Goal: Information Seeking & Learning: Find specific fact

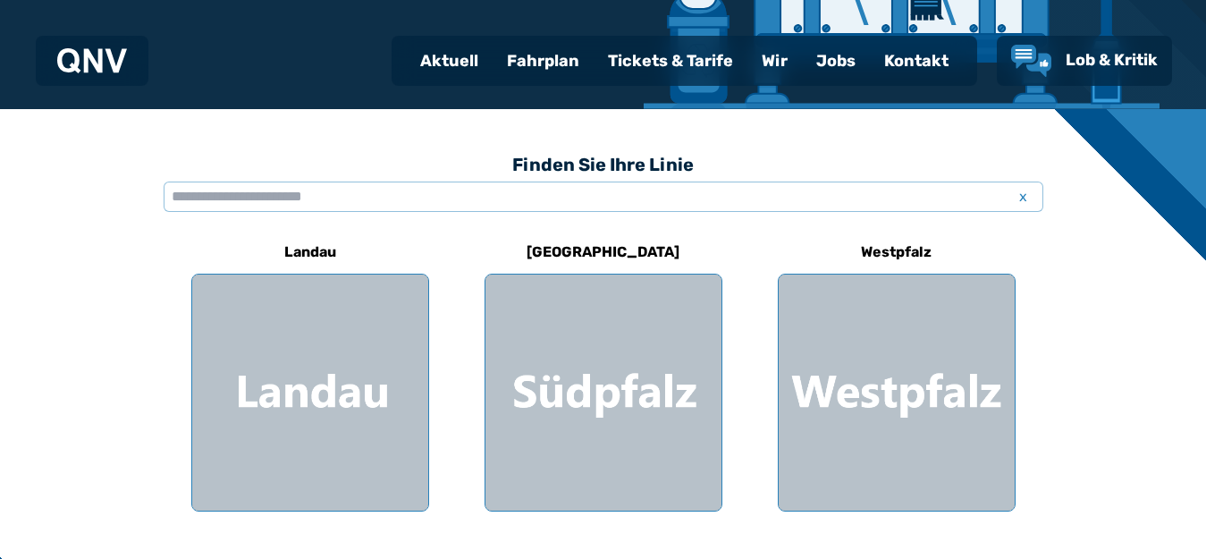
scroll to position [536, 0]
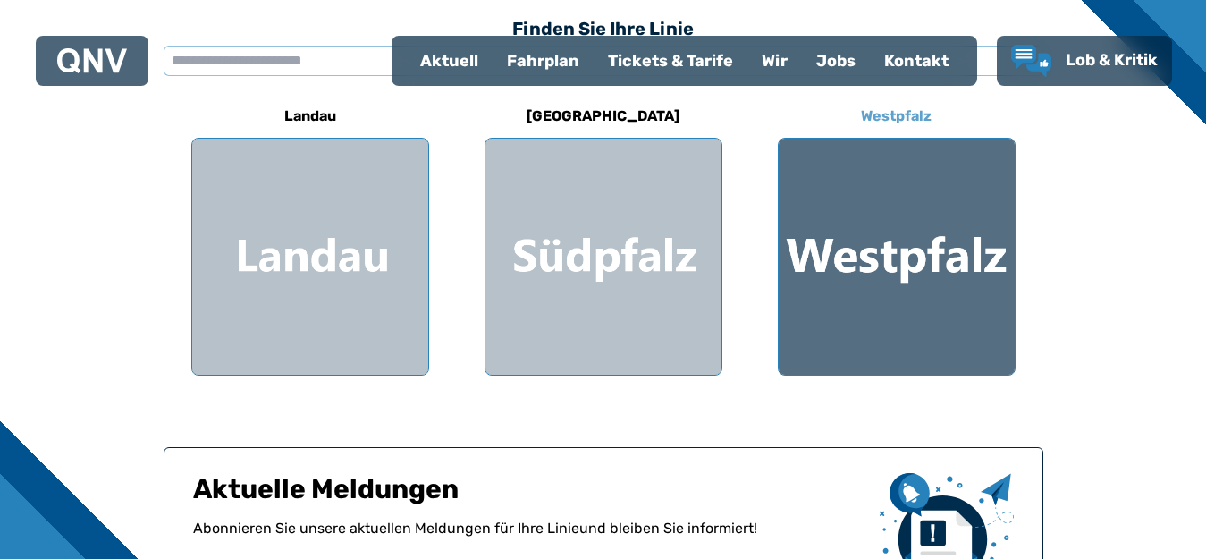
click at [893, 122] on h6 "Westpfalz" at bounding box center [896, 116] width 85 height 29
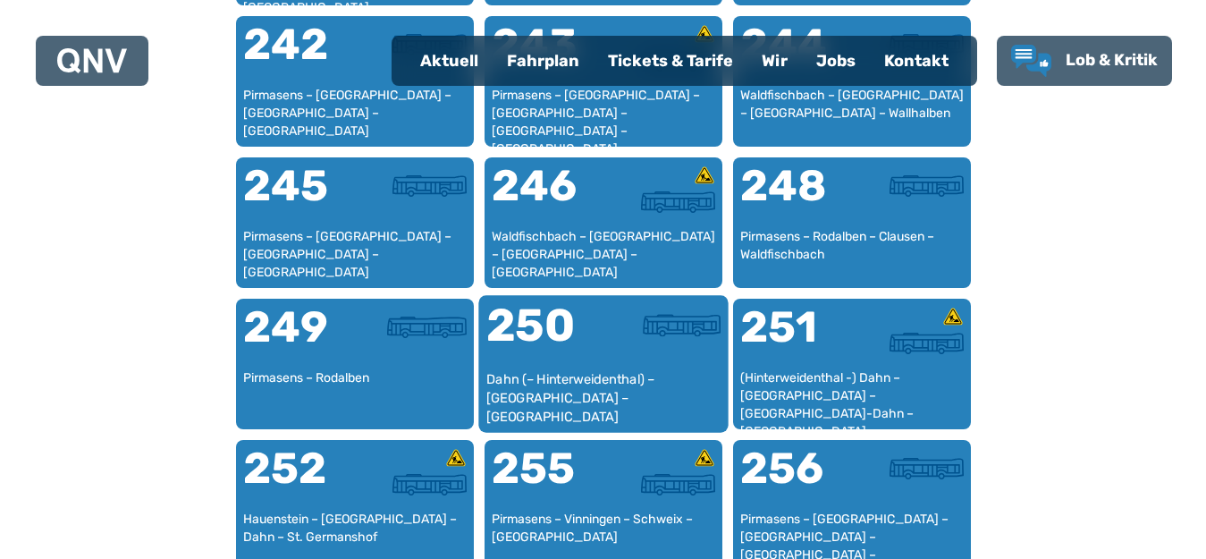
scroll to position [2070, 0]
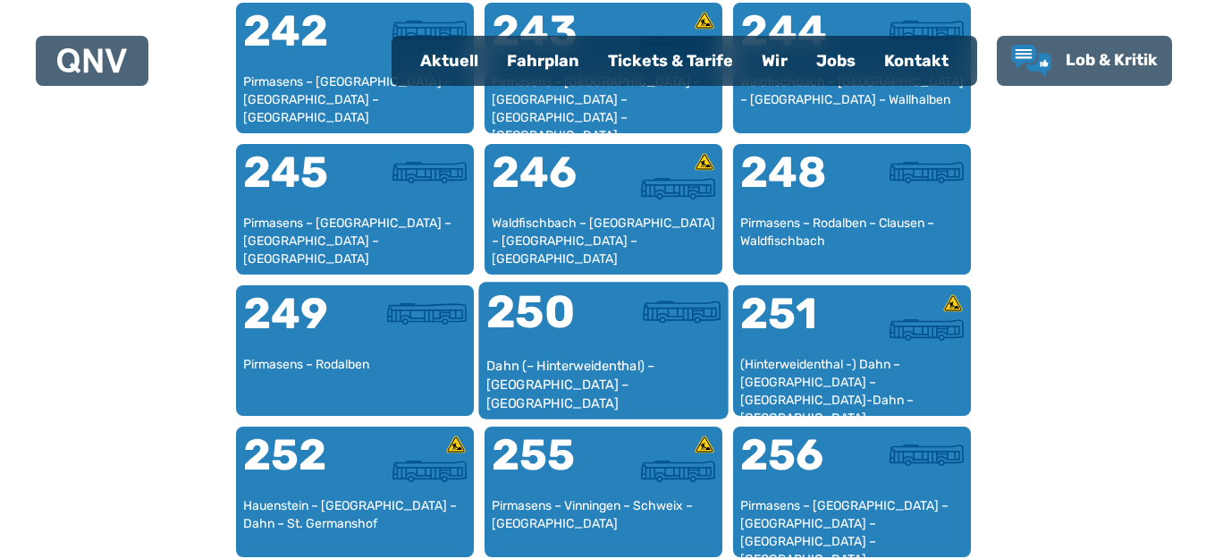
click at [564, 333] on div "250" at bounding box center [543, 323] width 117 height 67
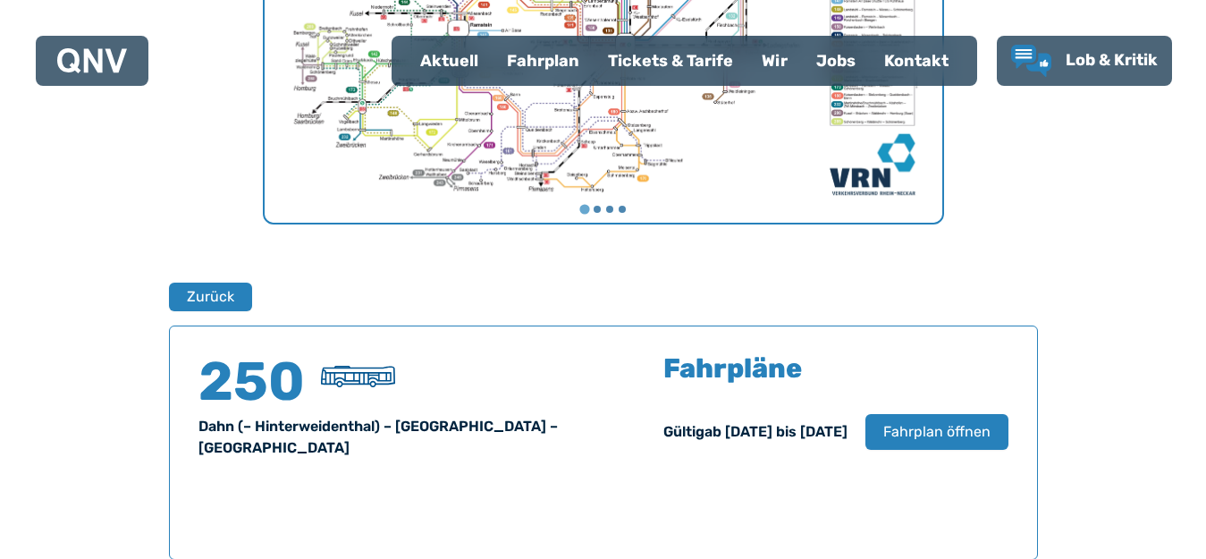
scroll to position [1178, 0]
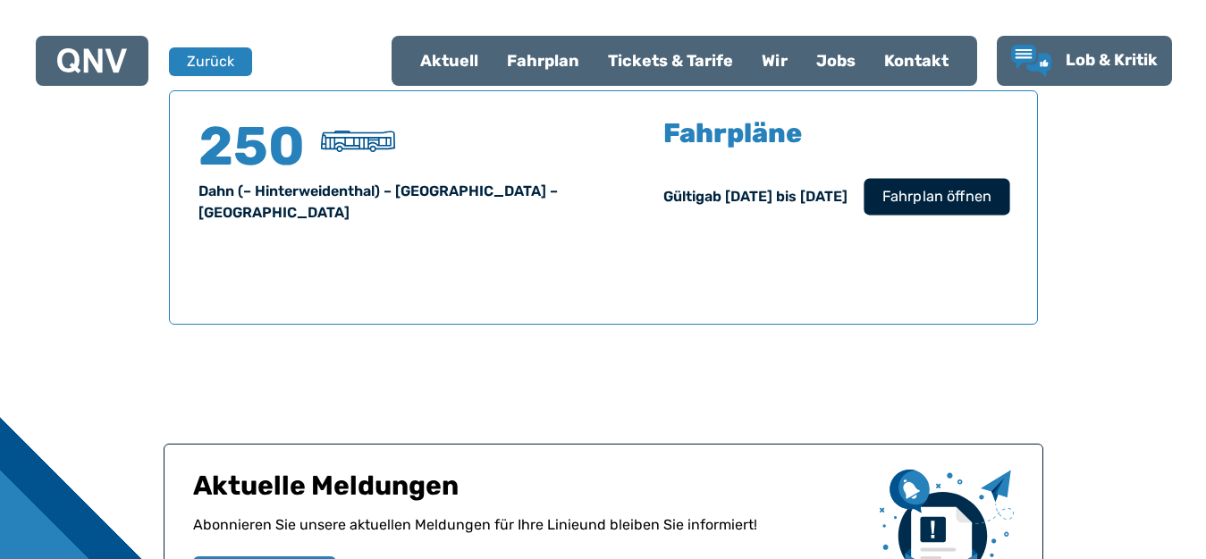
click at [904, 193] on span "Fahrplan öffnen" at bounding box center [935, 196] width 109 height 21
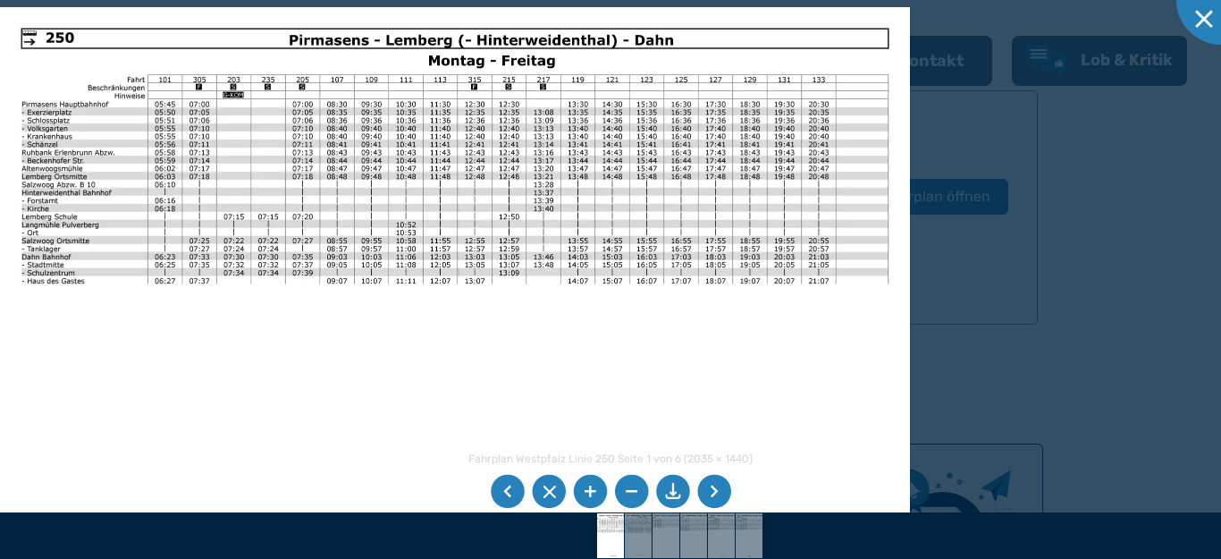
click at [715, 493] on li at bounding box center [714, 492] width 34 height 34
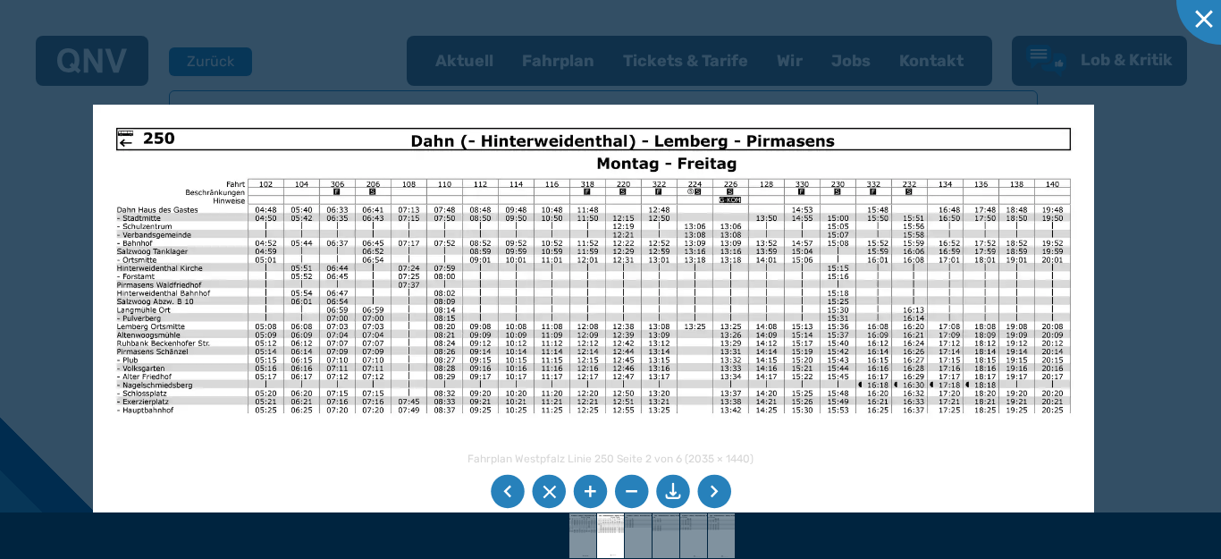
click at [392, 327] on img at bounding box center [593, 459] width 1000 height 708
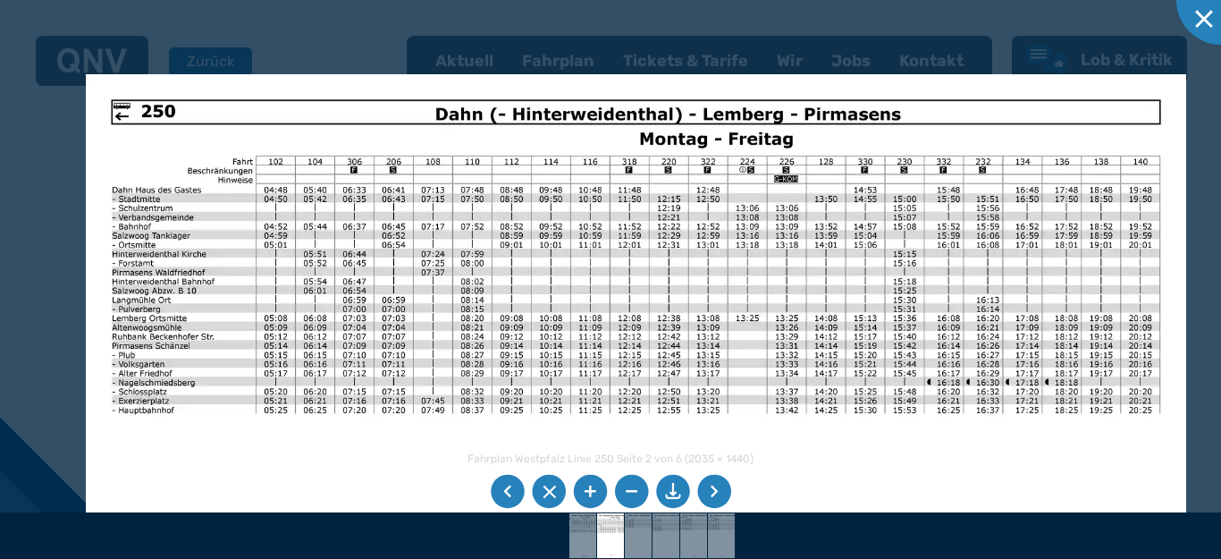
click at [714, 491] on li at bounding box center [714, 492] width 34 height 34
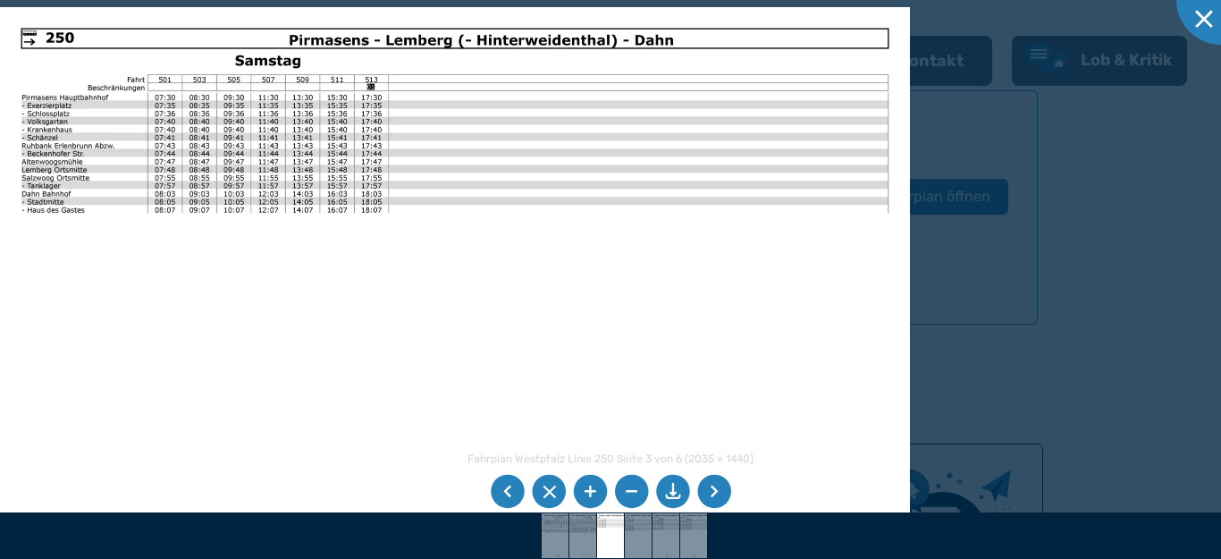
click at [714, 491] on li at bounding box center [714, 492] width 34 height 34
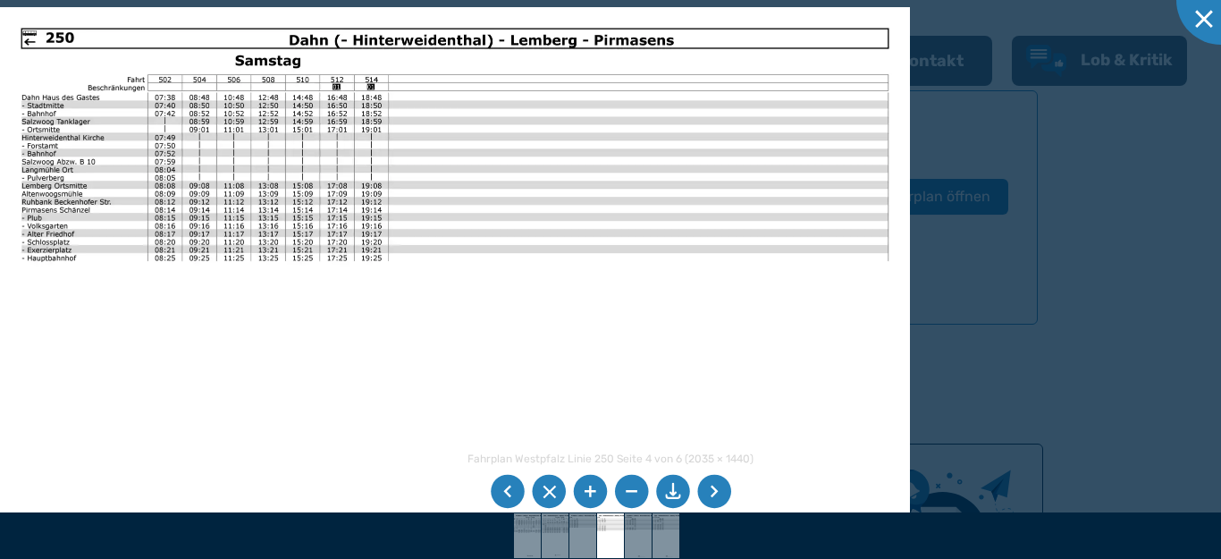
click at [714, 491] on li at bounding box center [714, 492] width 34 height 34
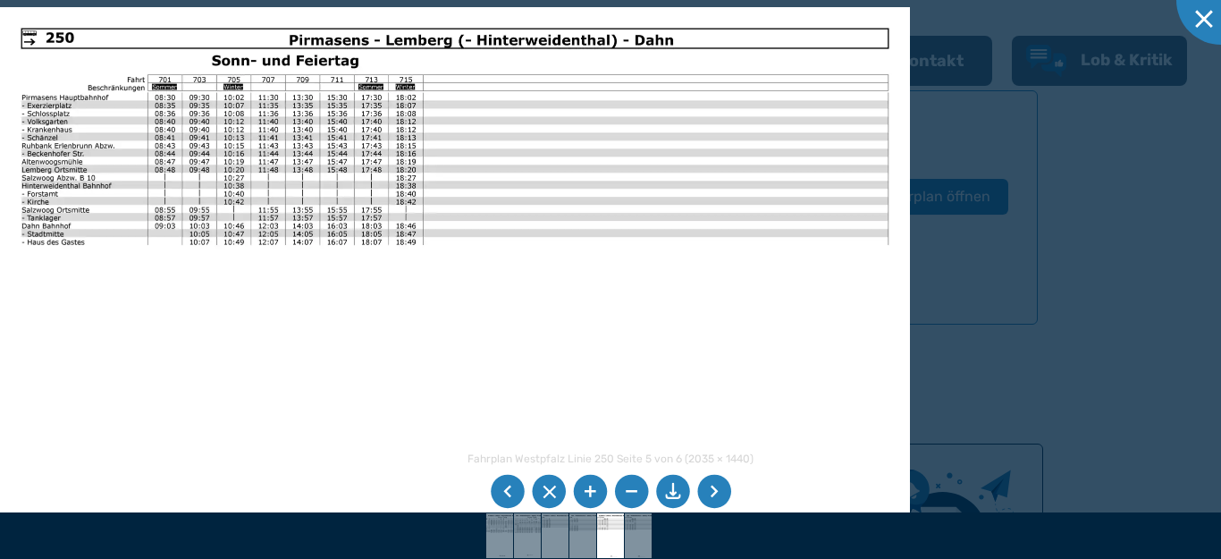
click at [714, 491] on li at bounding box center [714, 492] width 34 height 34
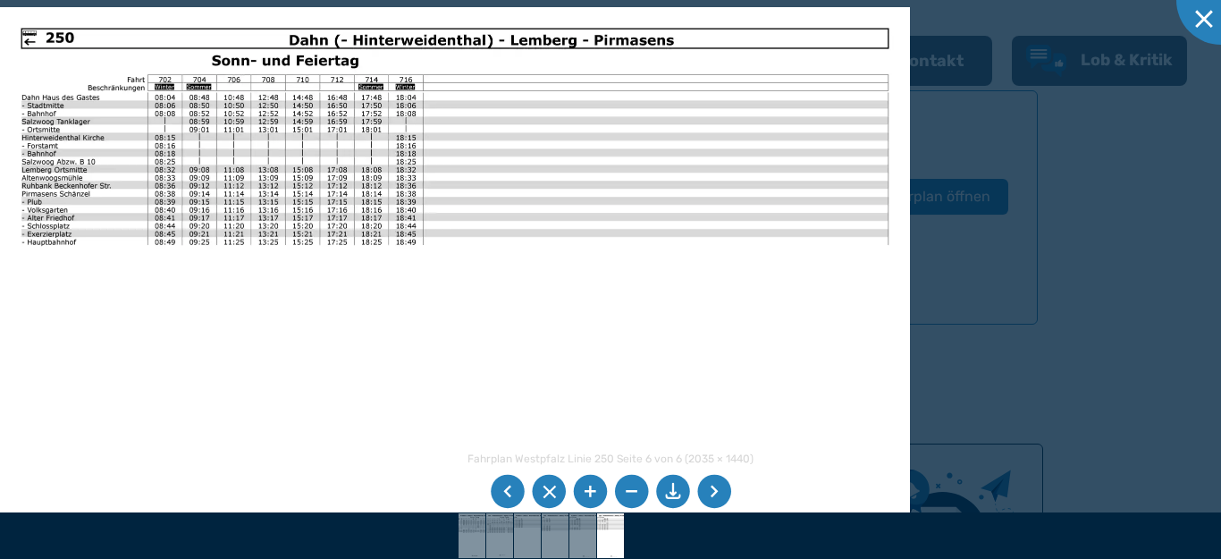
click at [714, 491] on li at bounding box center [714, 492] width 34 height 34
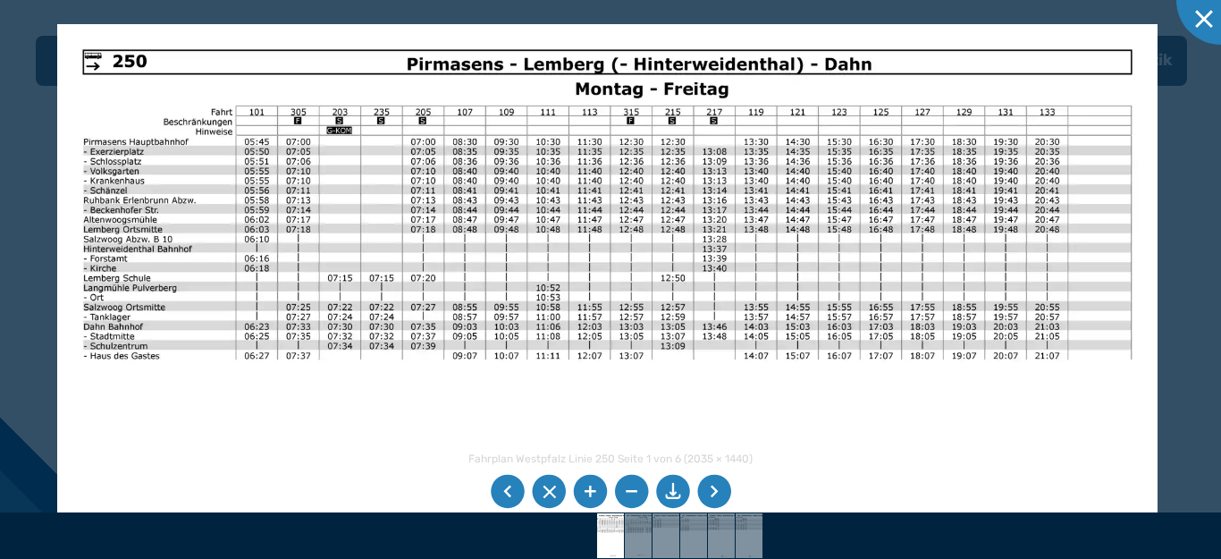
click at [405, 221] on img at bounding box center [607, 413] width 1100 height 779
click at [1197, 16] on div at bounding box center [1220, -1] width 89 height 89
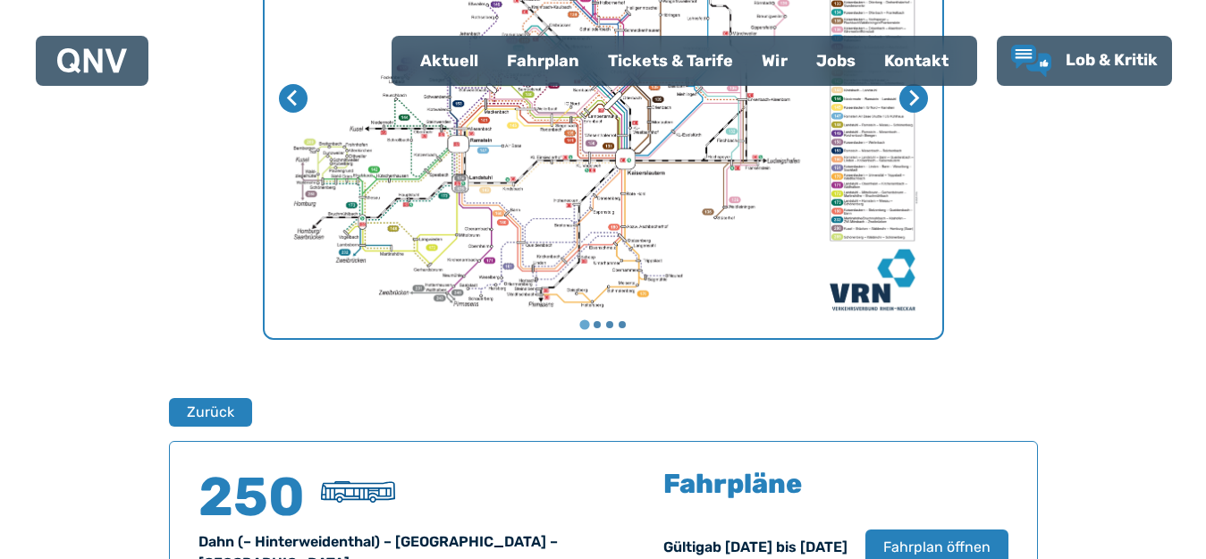
scroll to position [552, 0]
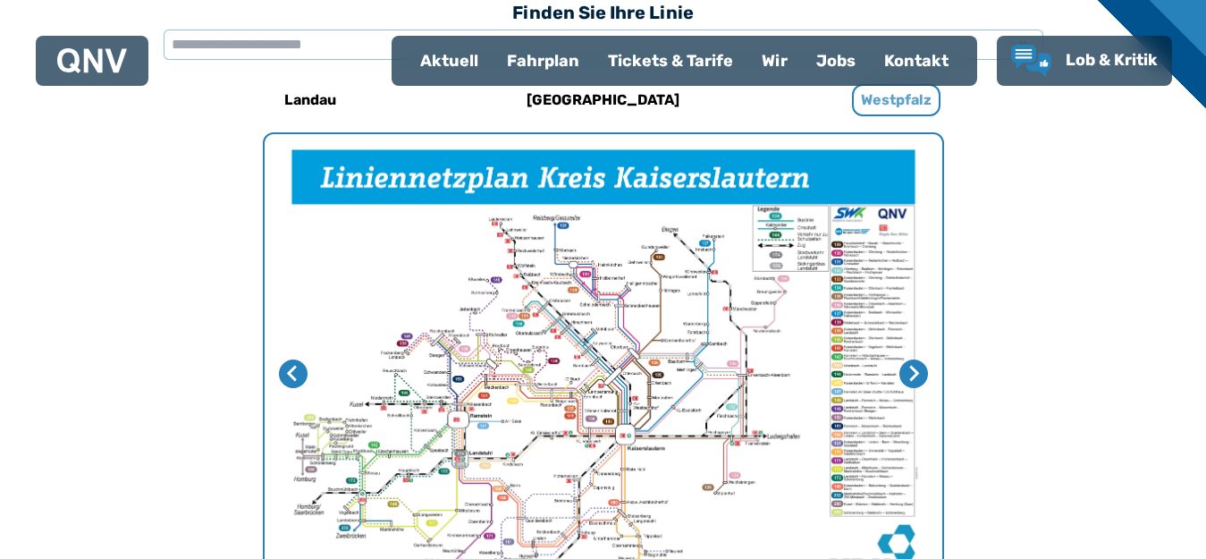
click at [894, 99] on h6 "Westpfalz" at bounding box center [896, 100] width 88 height 32
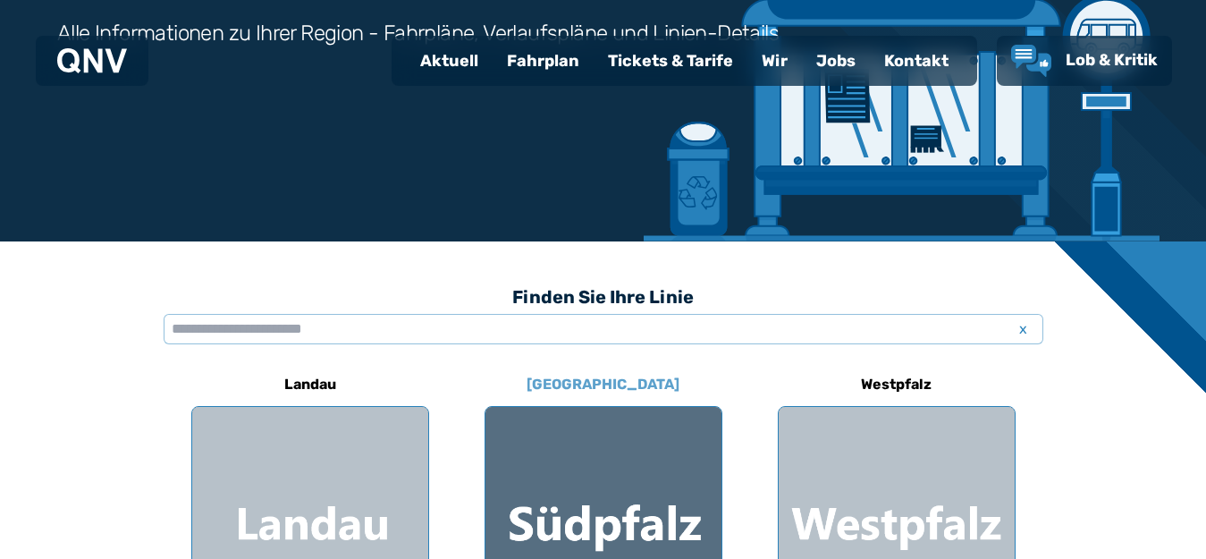
scroll to position [715, 0]
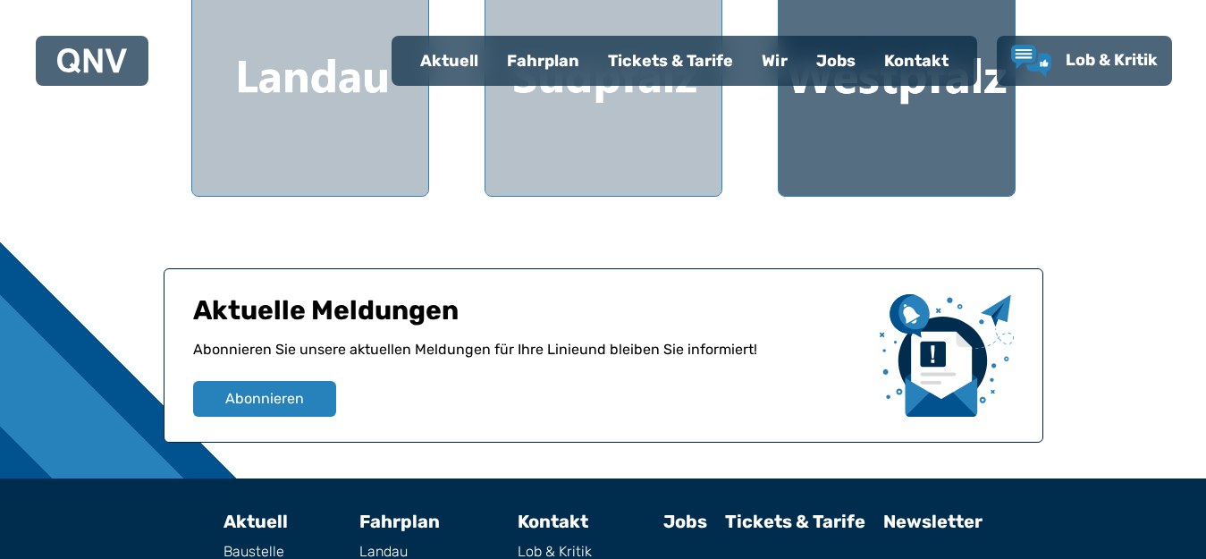
click at [922, 96] on div at bounding box center [897, 78] width 236 height 236
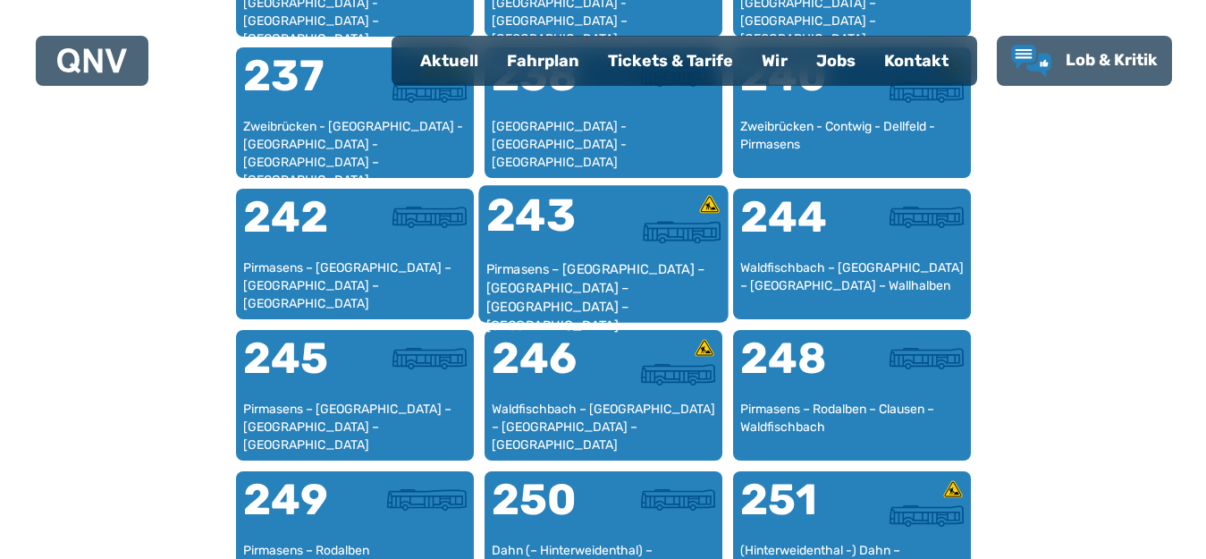
scroll to position [2070, 0]
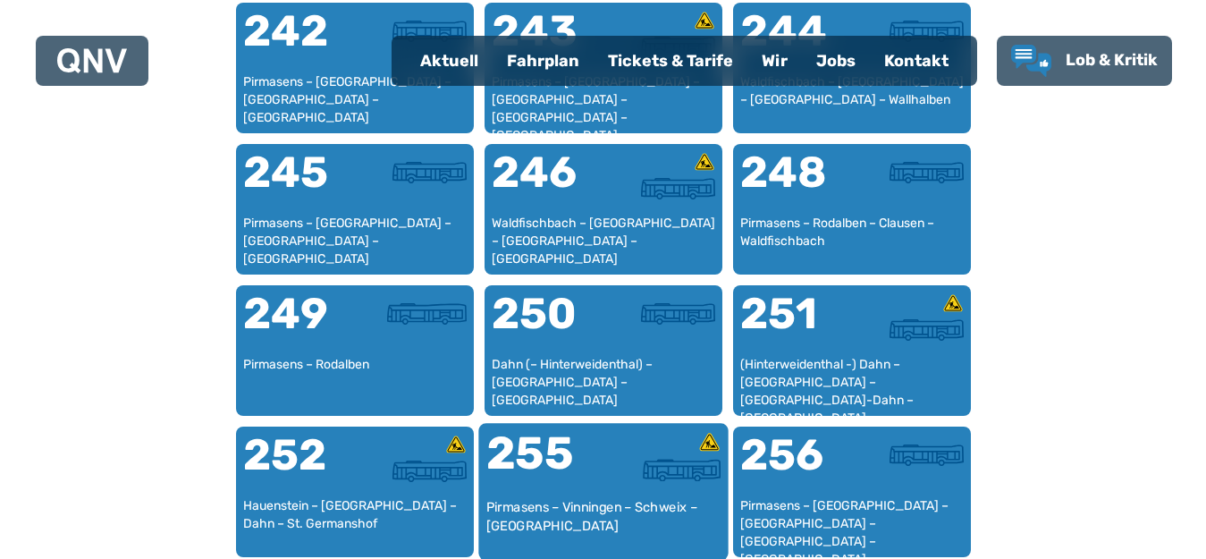
click at [564, 457] on div "255" at bounding box center [543, 464] width 117 height 67
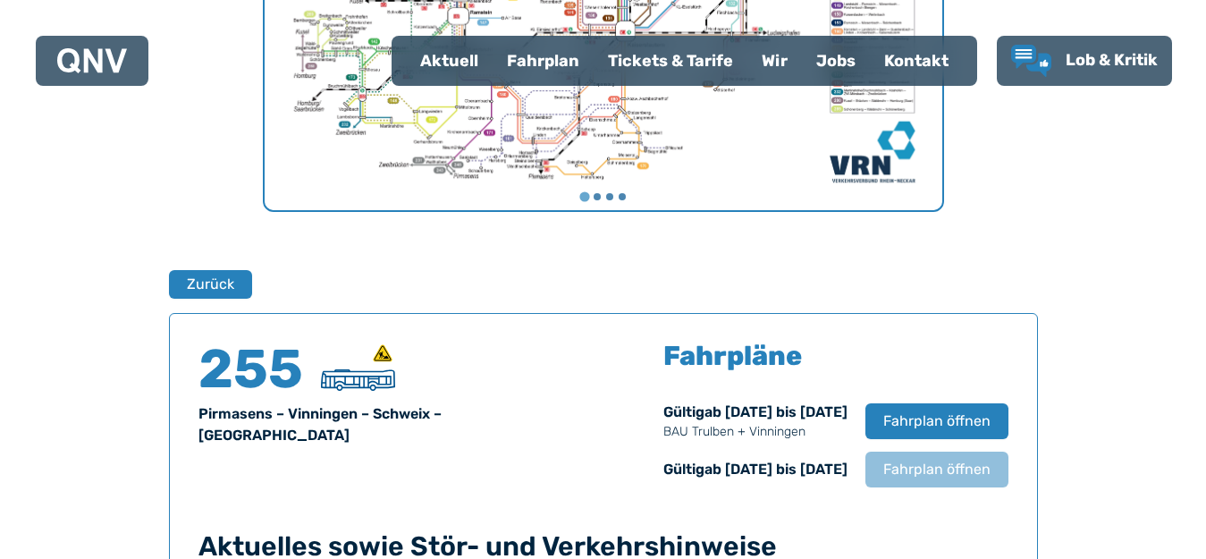
scroll to position [1178, 0]
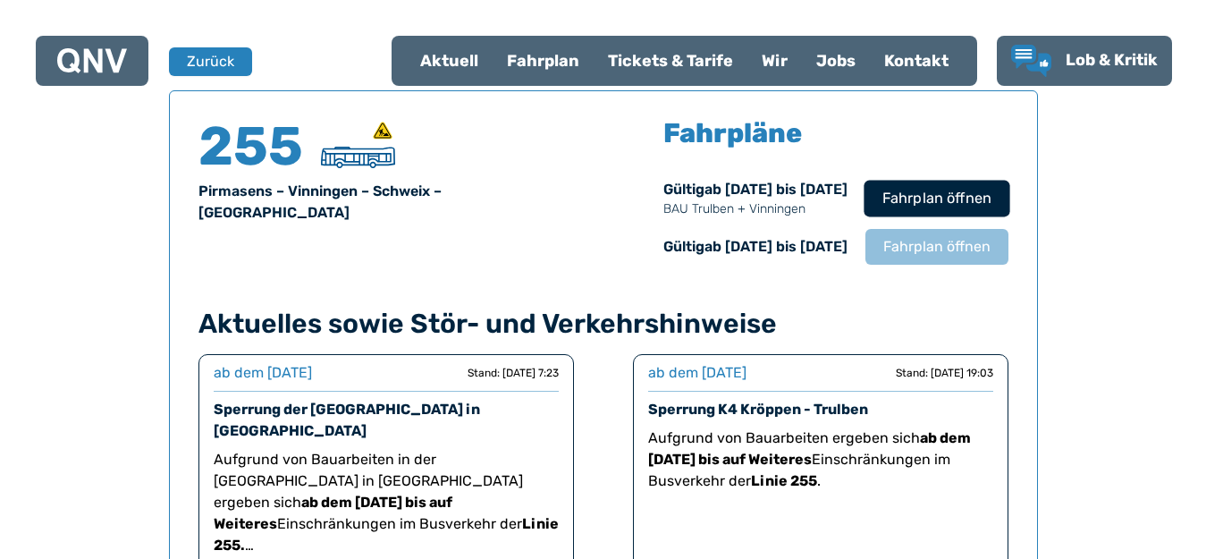
click at [935, 204] on span "Fahrplan öffnen" at bounding box center [935, 198] width 109 height 21
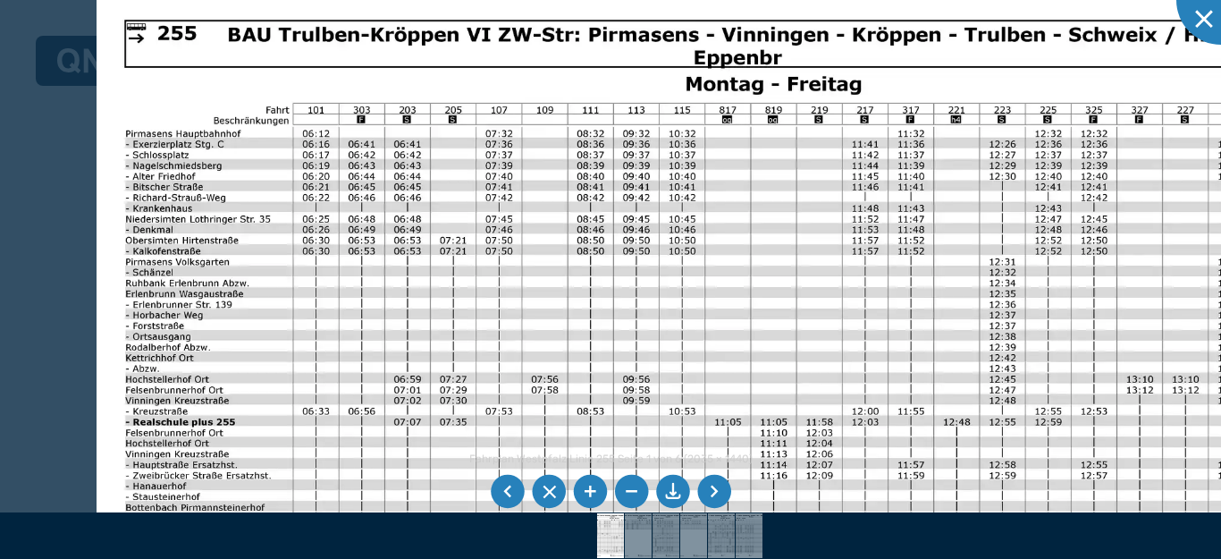
click at [321, 323] on img at bounding box center [702, 420] width 1210 height 856
click at [1205, 29] on div at bounding box center [1220, -1] width 89 height 89
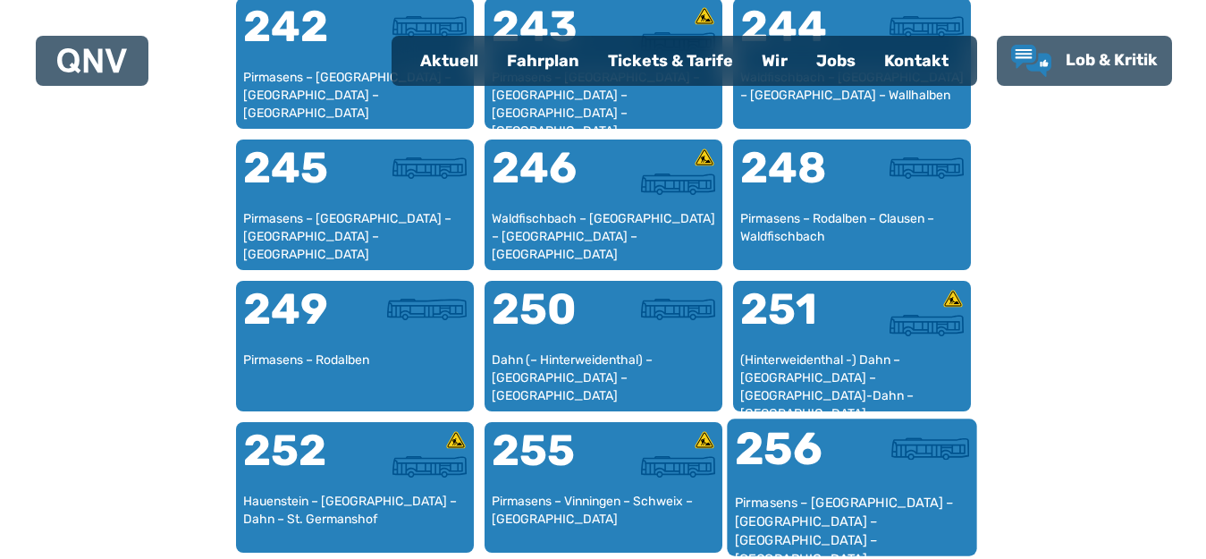
scroll to position [2160, 0]
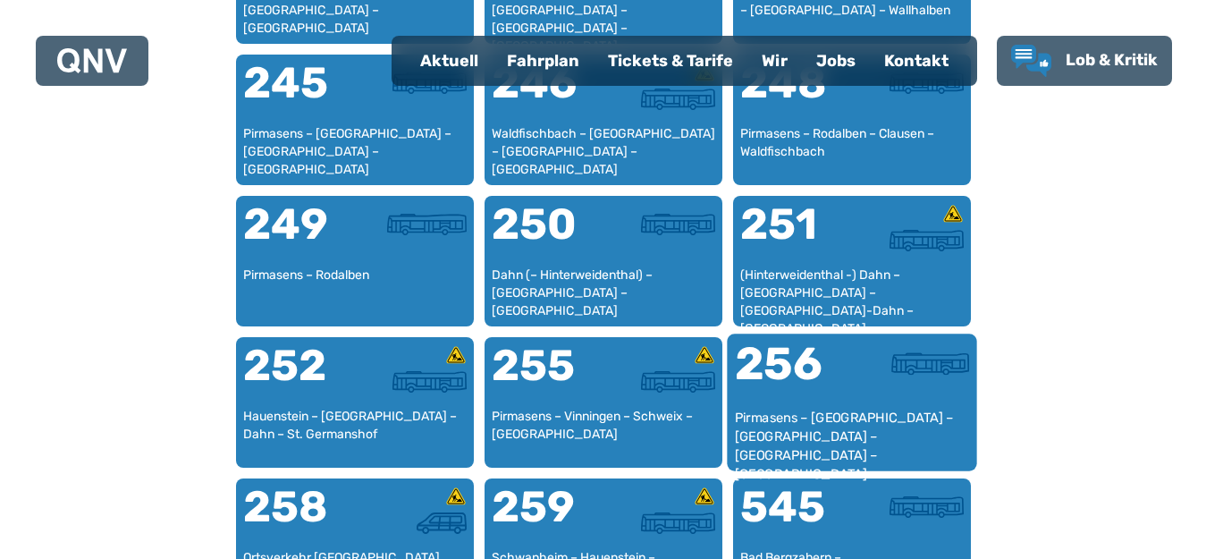
click at [779, 375] on div "256" at bounding box center [792, 374] width 117 height 67
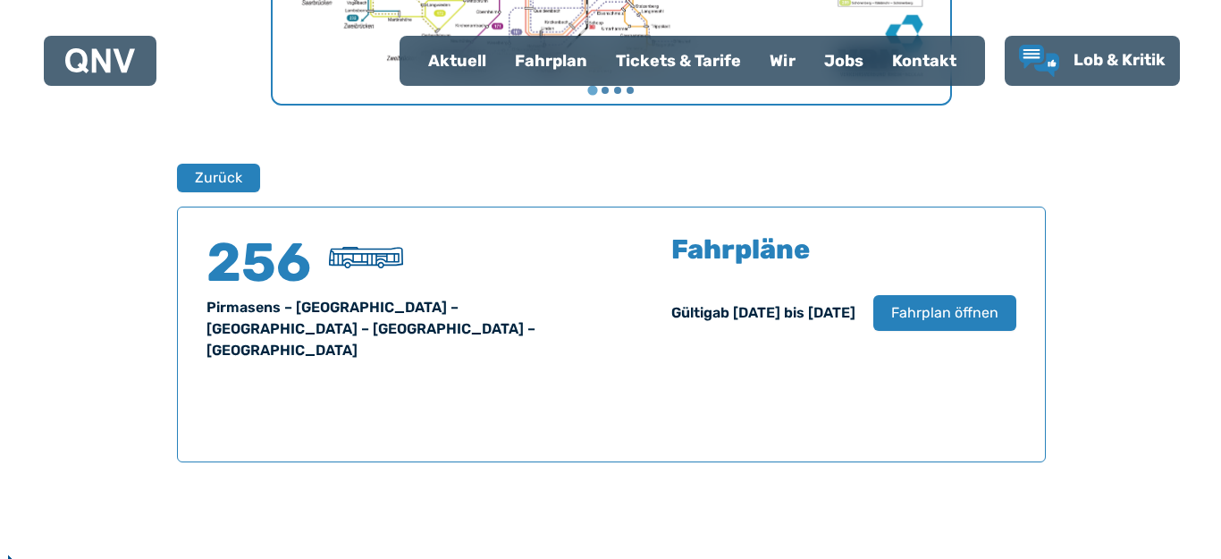
scroll to position [1178, 0]
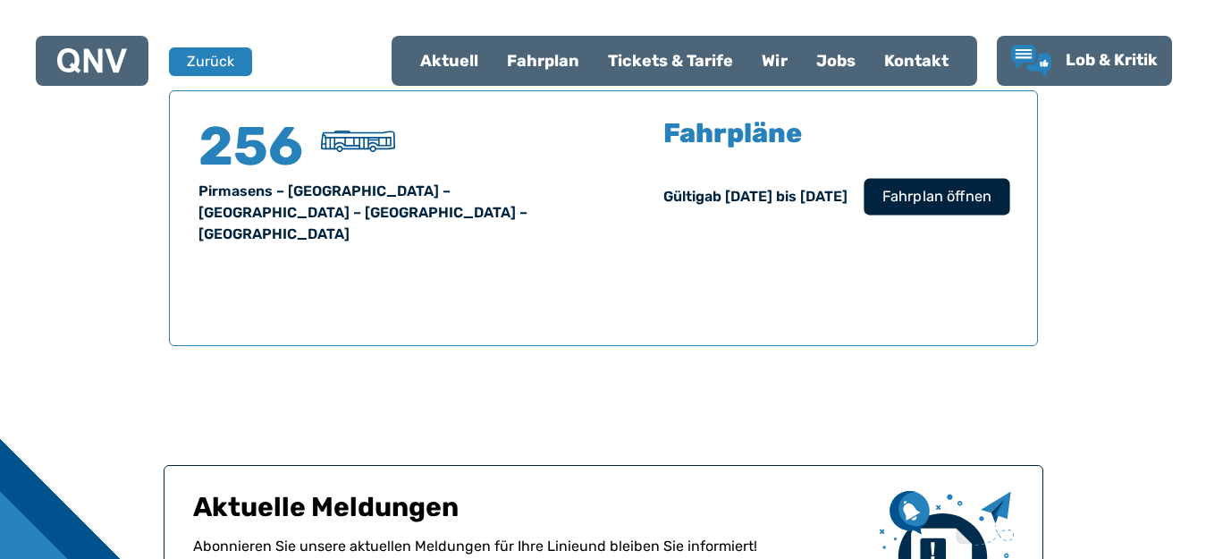
click at [888, 204] on span "Fahrplan öffnen" at bounding box center [935, 196] width 109 height 21
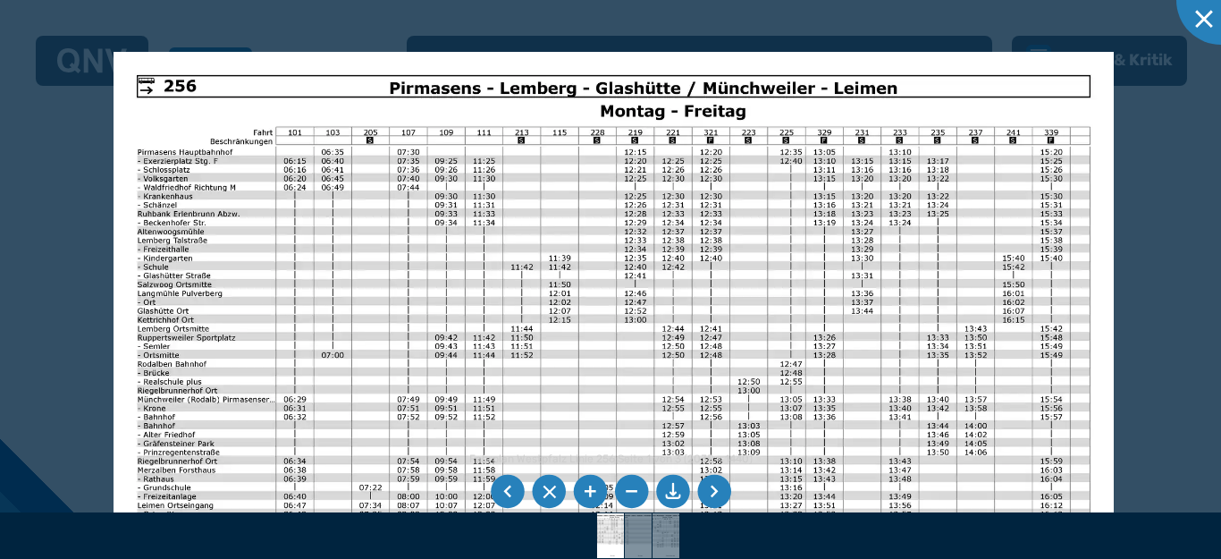
click at [333, 328] on img at bounding box center [614, 406] width 1000 height 708
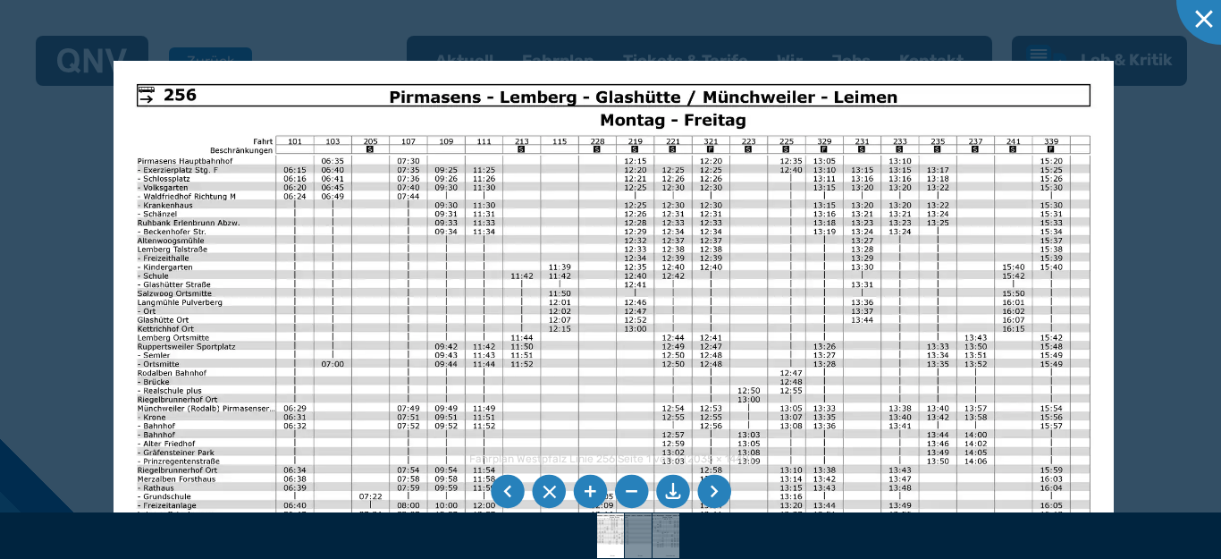
click at [509, 495] on li at bounding box center [508, 492] width 34 height 34
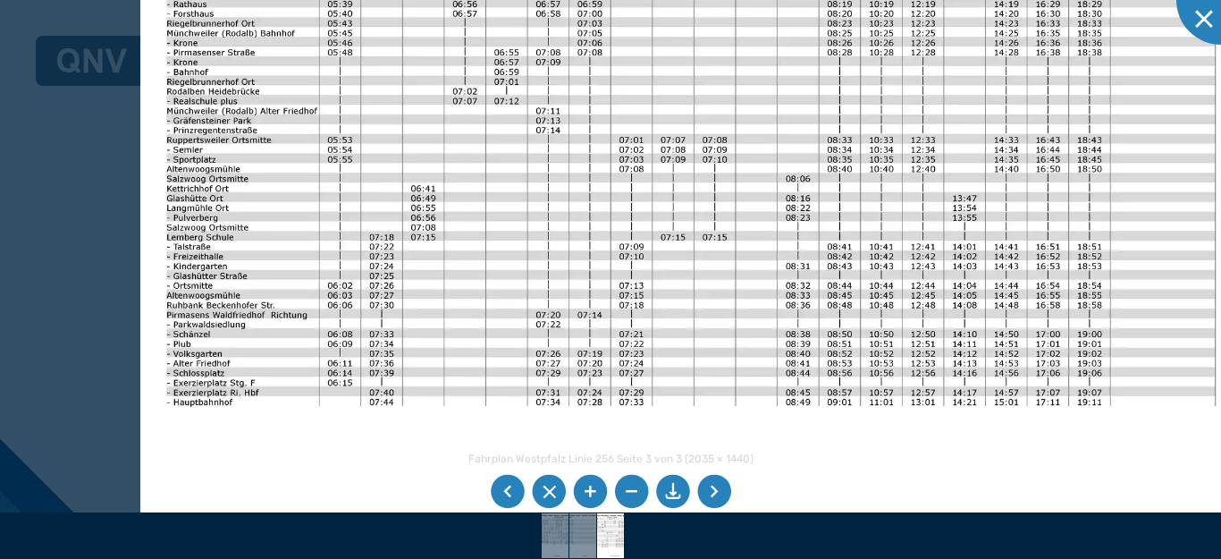
click at [535, 316] on img at bounding box center [690, 207] width 1100 height 779
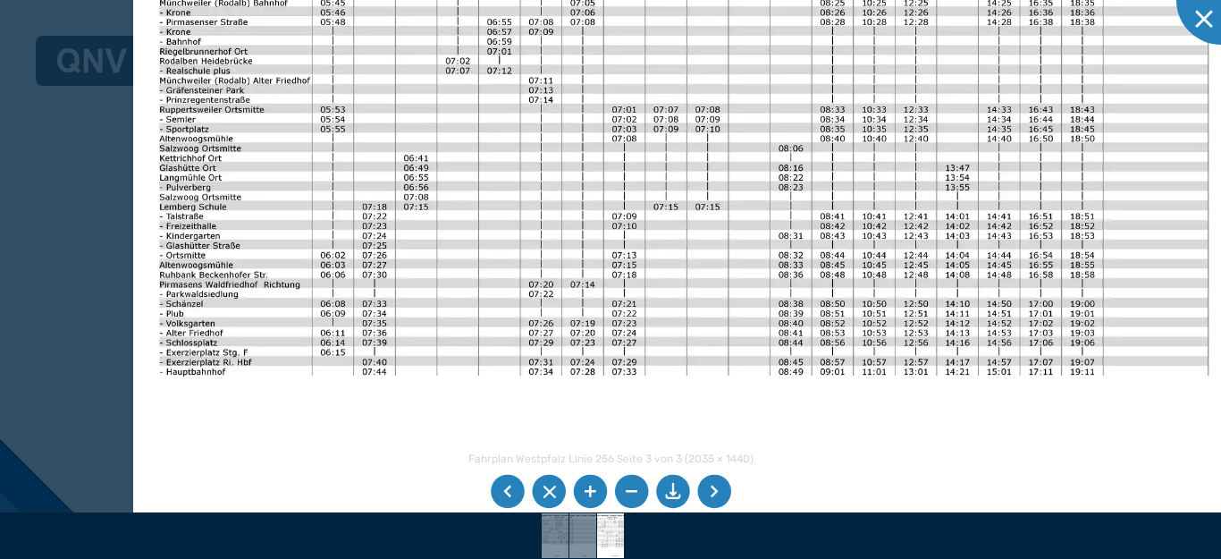
click at [897, 173] on img at bounding box center [683, 176] width 1100 height 779
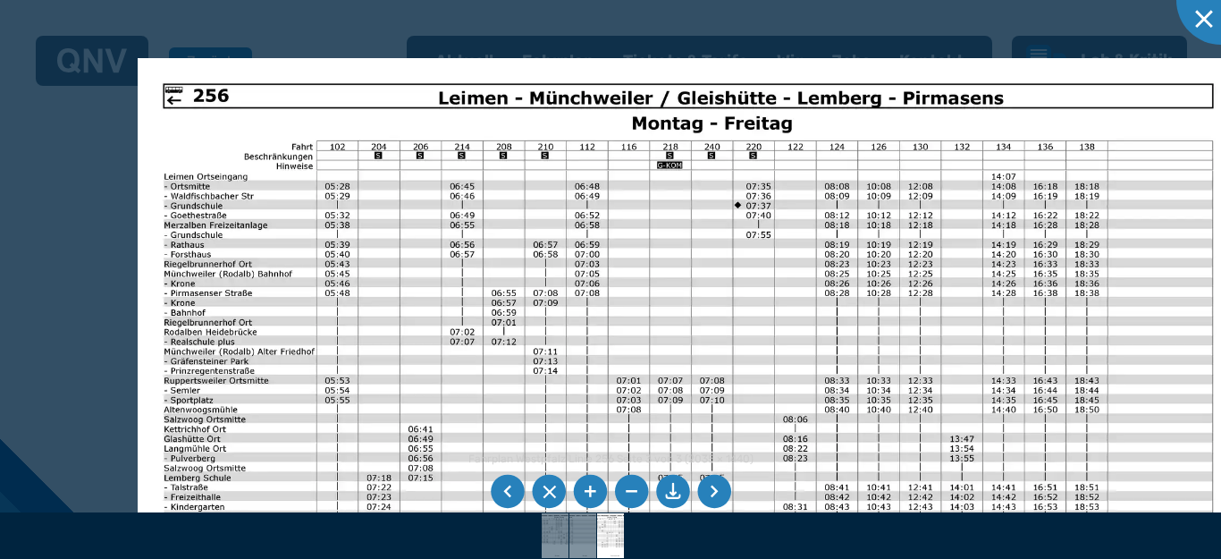
click at [735, 535] on div "Fahrplan Westpfalz Linie 256 Seite 3 von 3 (2035 × 1440) 61%" at bounding box center [610, 279] width 1221 height 559
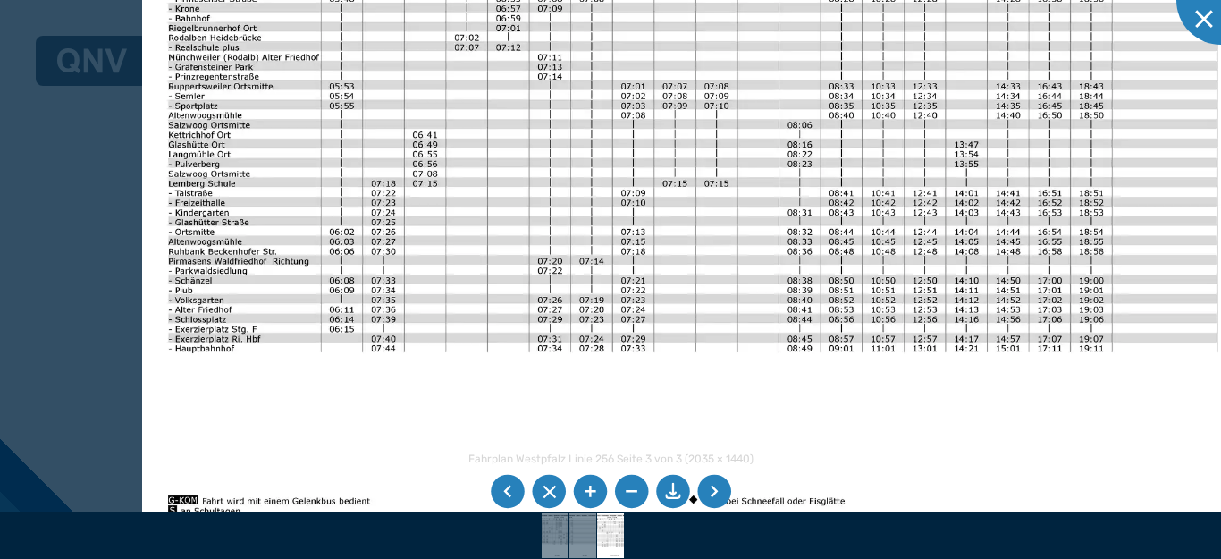
click at [392, 114] on img at bounding box center [692, 153] width 1100 height 779
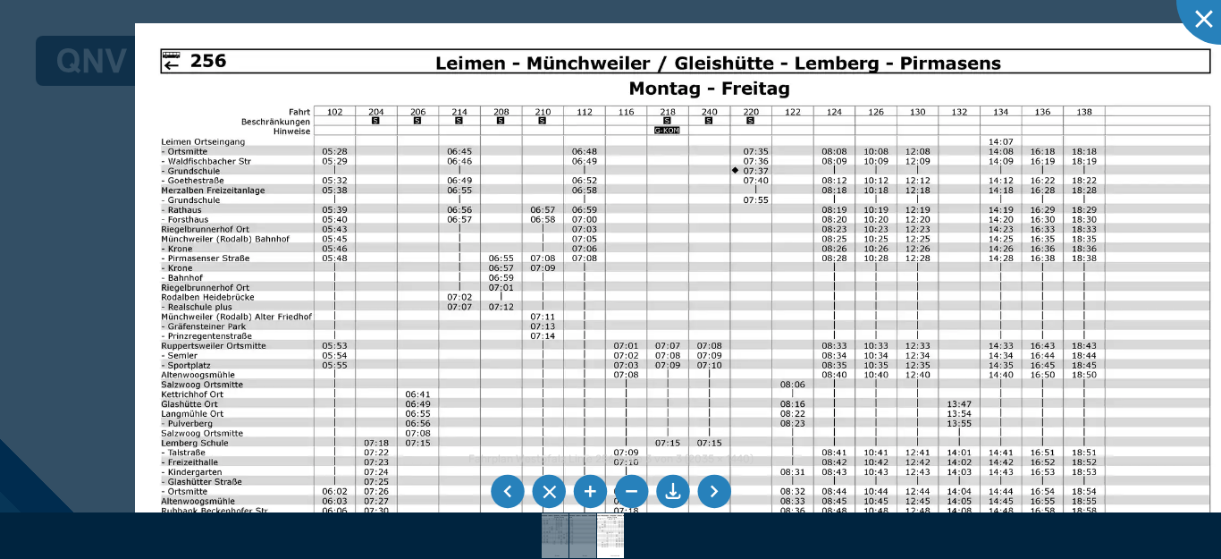
click at [854, 421] on img at bounding box center [685, 412] width 1100 height 779
